Goal: Task Accomplishment & Management: Manage account settings

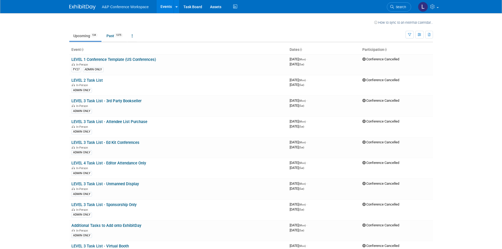
scroll to position [858, 0]
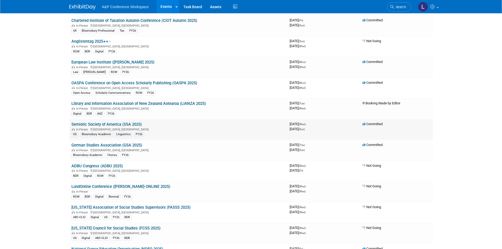
click at [139, 126] on link "Semiotic Society of America (SSA 2025)" at bounding box center [106, 124] width 70 height 5
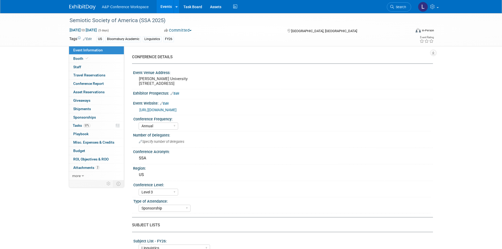
select select "Annual"
select select "Level 3"
select select "Sponsorship"
select select "Linguistics"
select select "Bloomsbury Academic"
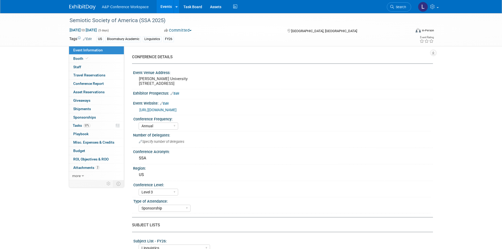
select select "Hannah Siegel"
select select "Lianna Iwanikiw"
select select "Michelle Kelly"
select select "Brand/Subject Presence​"
click at [100, 125] on link "57% Tasks 57%" at bounding box center [96, 126] width 55 height 8
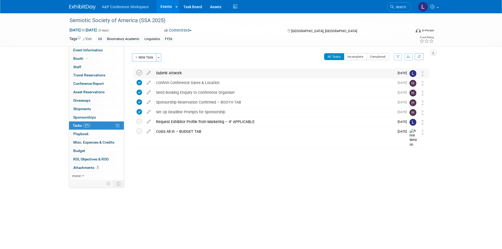
click at [140, 71] on icon at bounding box center [140, 73] width 6 height 6
click at [148, 73] on icon at bounding box center [148, 72] width 9 height 7
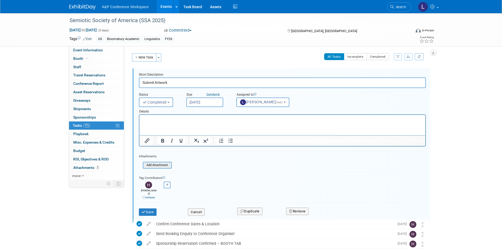
click at [161, 165] on input "file" at bounding box center [145, 165] width 54 height 6
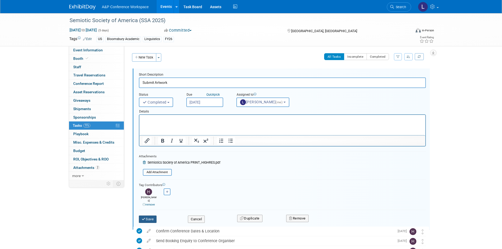
click at [144, 218] on icon "submit" at bounding box center [144, 219] width 4 height 3
